Goal: Book appointment/travel/reservation

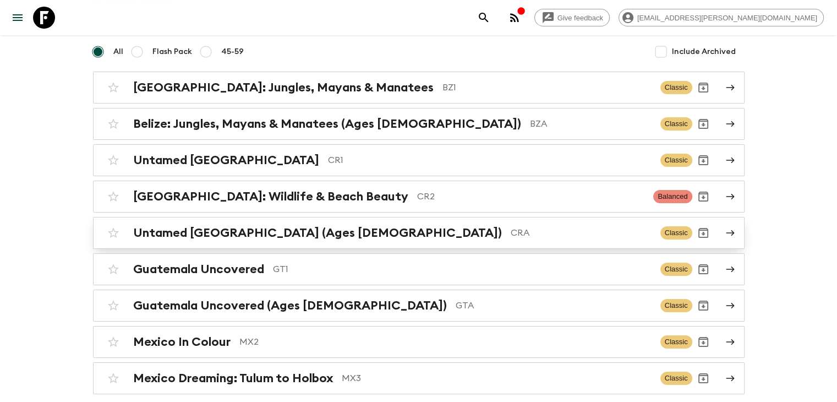
scroll to position [110, 0]
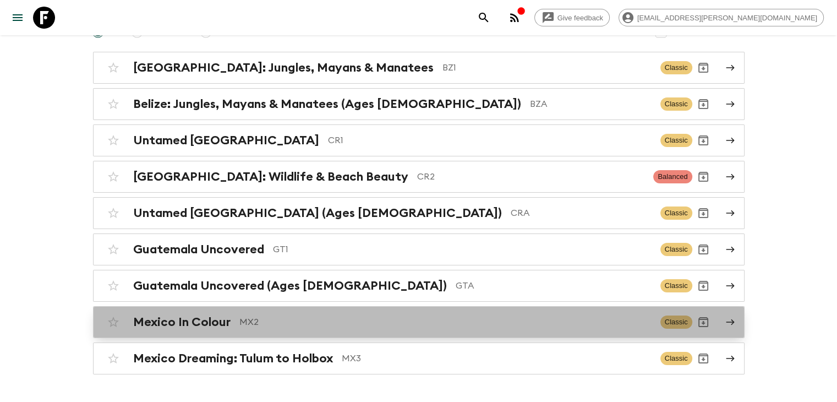
click at [215, 326] on h2 "Mexico In Colour" at bounding box center [181, 322] width 97 height 14
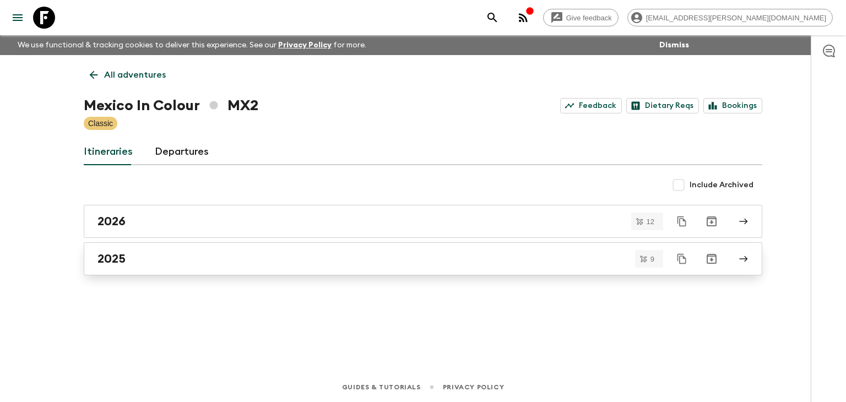
click at [117, 256] on h2 "2025" at bounding box center [111, 259] width 28 height 14
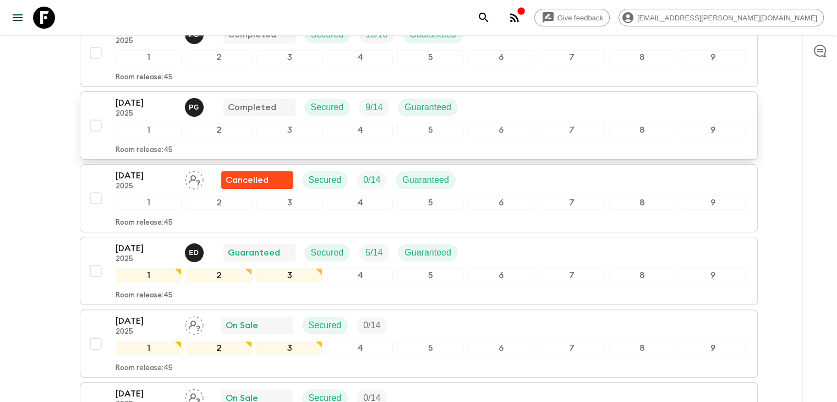
scroll to position [220, 0]
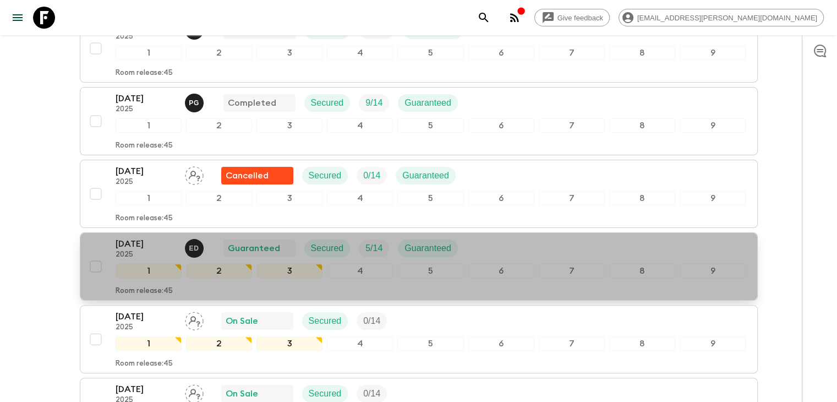
click at [150, 243] on p "[DATE]" at bounding box center [146, 243] width 61 height 13
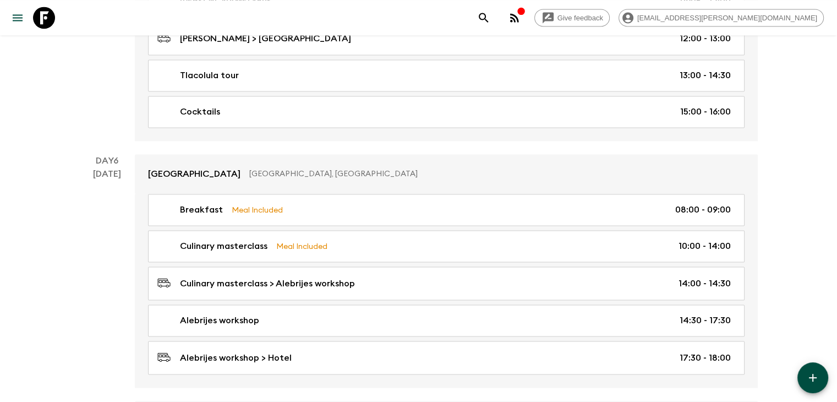
scroll to position [1706, 0]
